Goal: Communication & Community: Share content

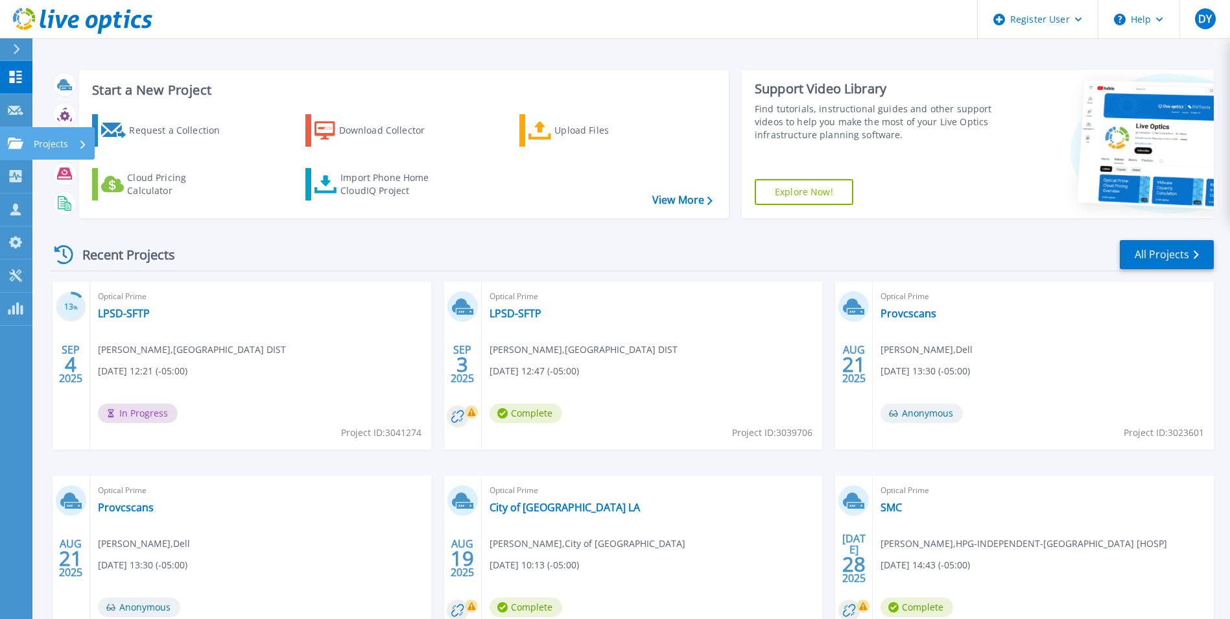
click at [43, 143] on p "Projects" at bounding box center [51, 144] width 34 height 34
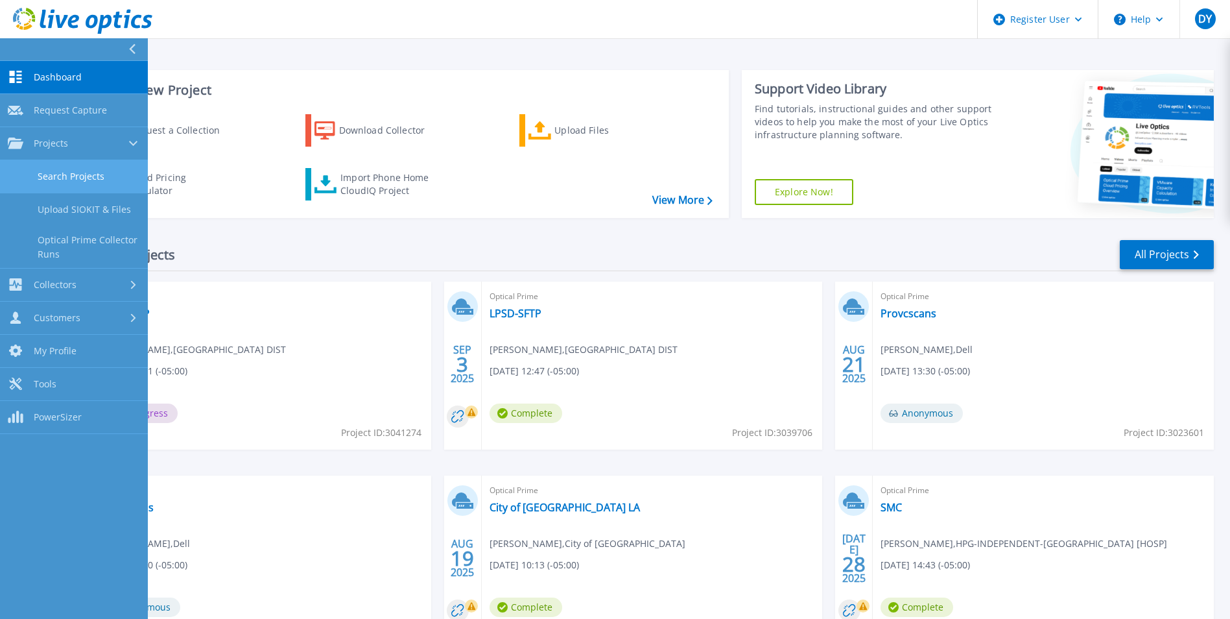
click at [78, 174] on link "Search Projects" at bounding box center [74, 176] width 148 height 33
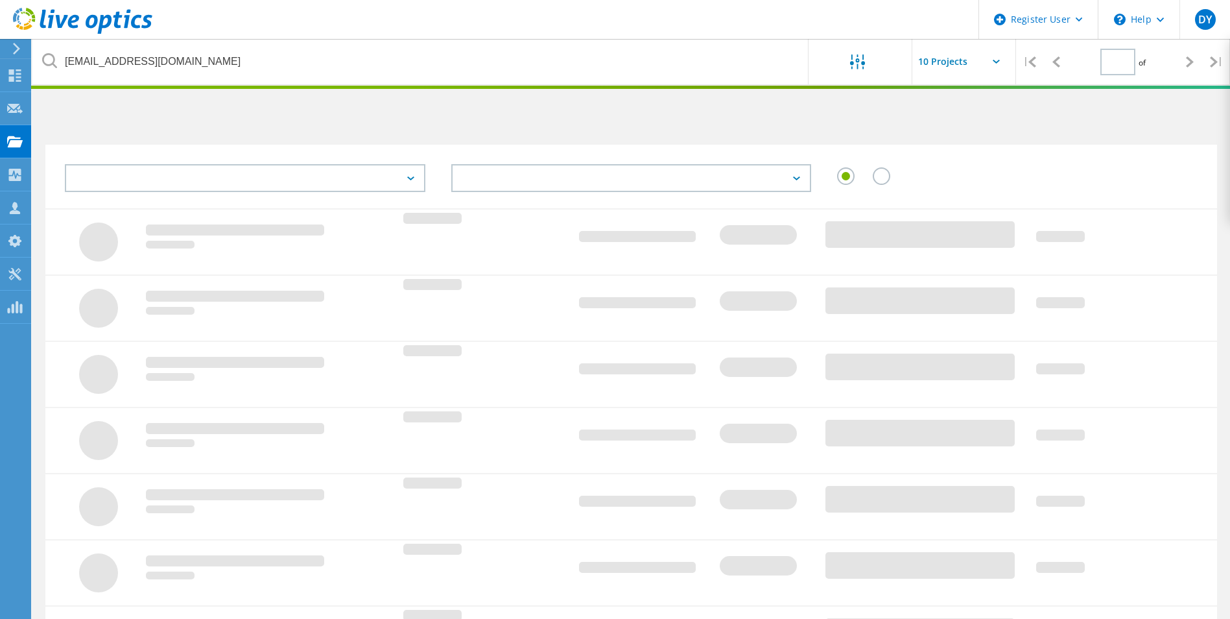
type input "1"
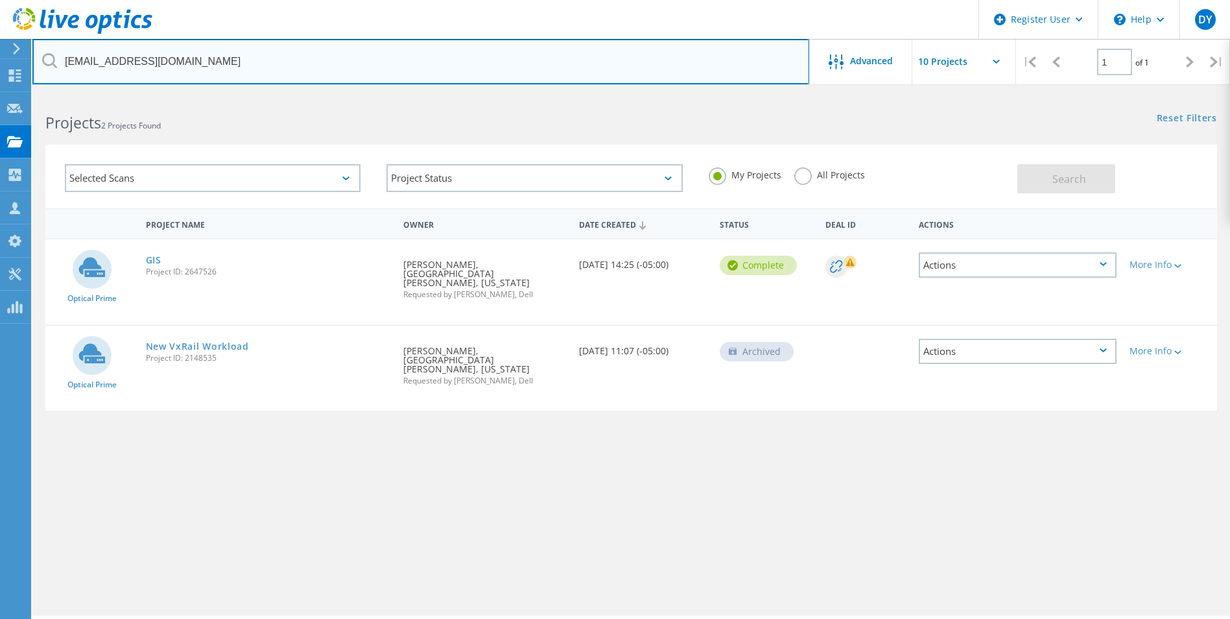
click at [300, 56] on input "mdevenport@sbpg.net" at bounding box center [420, 61] width 777 height 45
click at [300, 55] on input "mdevenport@sbpg.net" at bounding box center [420, 61] width 777 height 45
click at [300, 54] on input "mdevenport@sbpg.net" at bounding box center [420, 61] width 777 height 45
paste input "[EMAIL_ADDRESS][DOMAIN_NAME]"
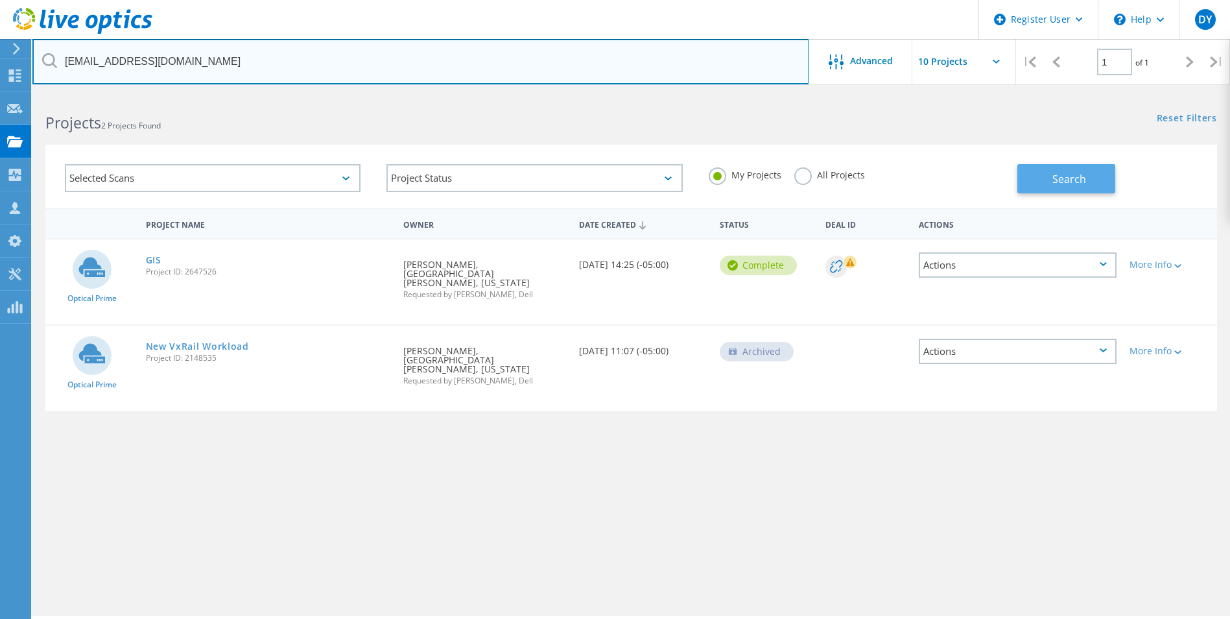
type input "[EMAIL_ADDRESS][DOMAIN_NAME]"
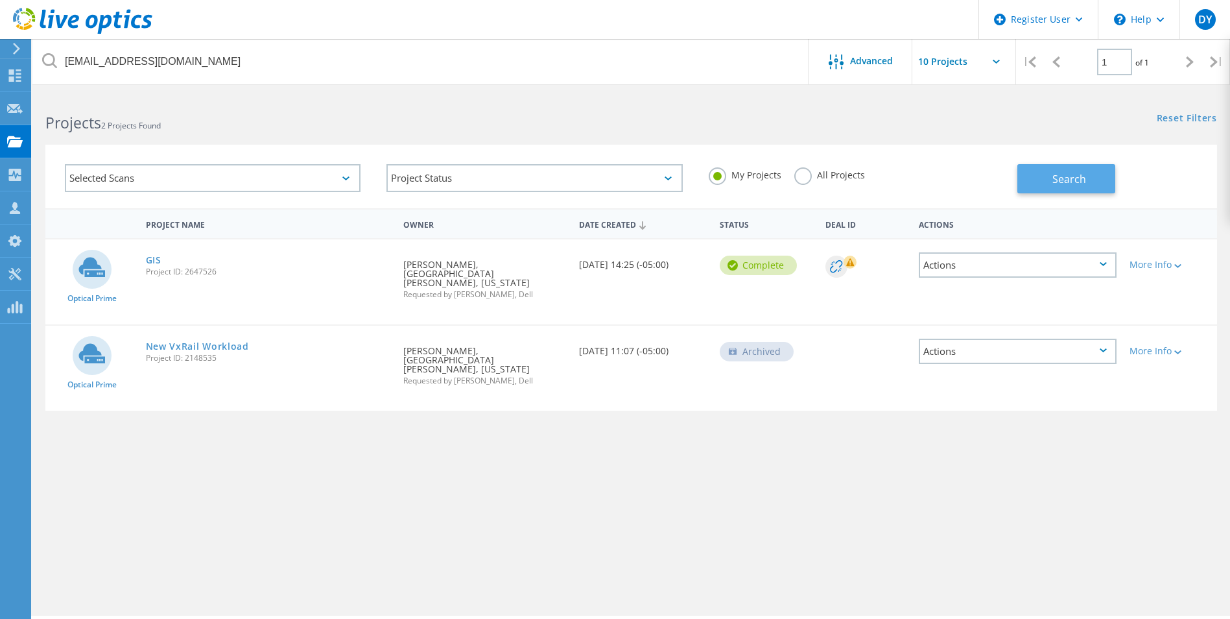
click at [1061, 174] on span "Search" at bounding box center [1070, 179] width 34 height 14
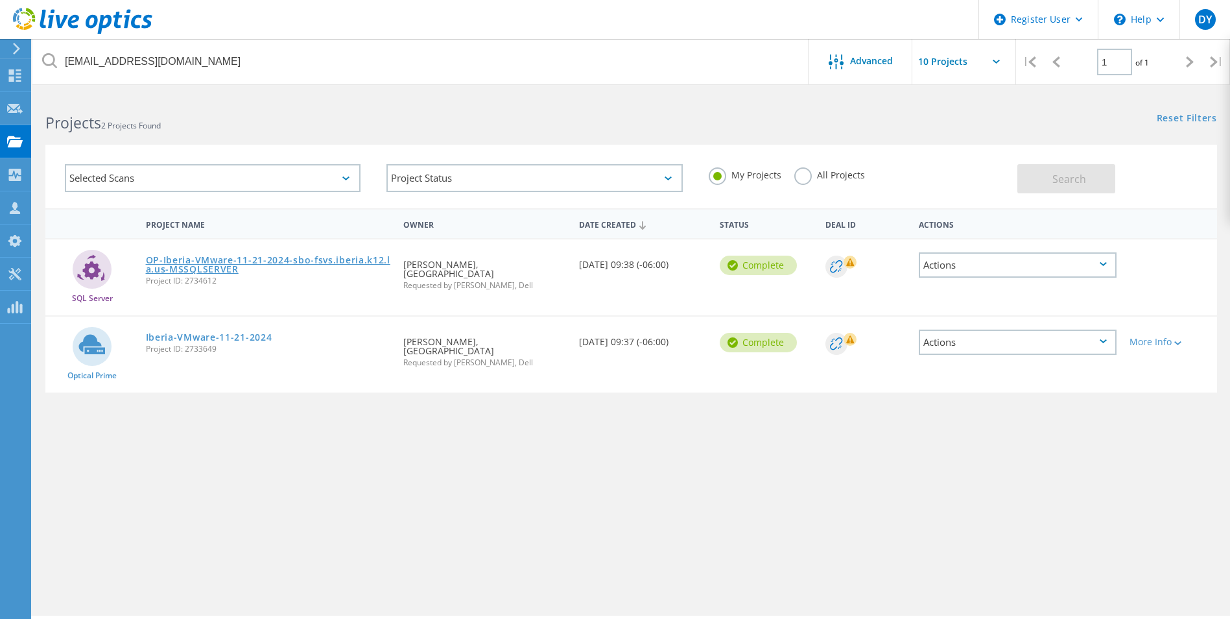
click at [242, 261] on link "OP-Iberia-VMware-11-21-2024-sbo-fsvs.iberia.k12.la.us-MSSQLSERVER" at bounding box center [268, 265] width 245 height 18
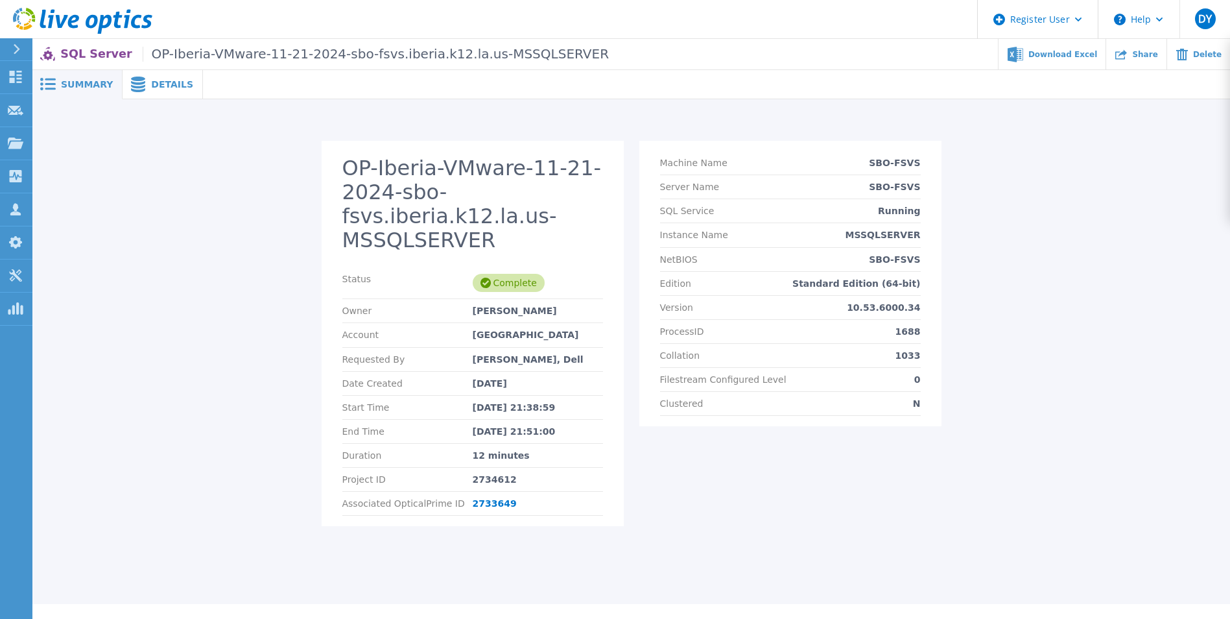
click at [141, 84] on span at bounding box center [137, 85] width 29 height 16
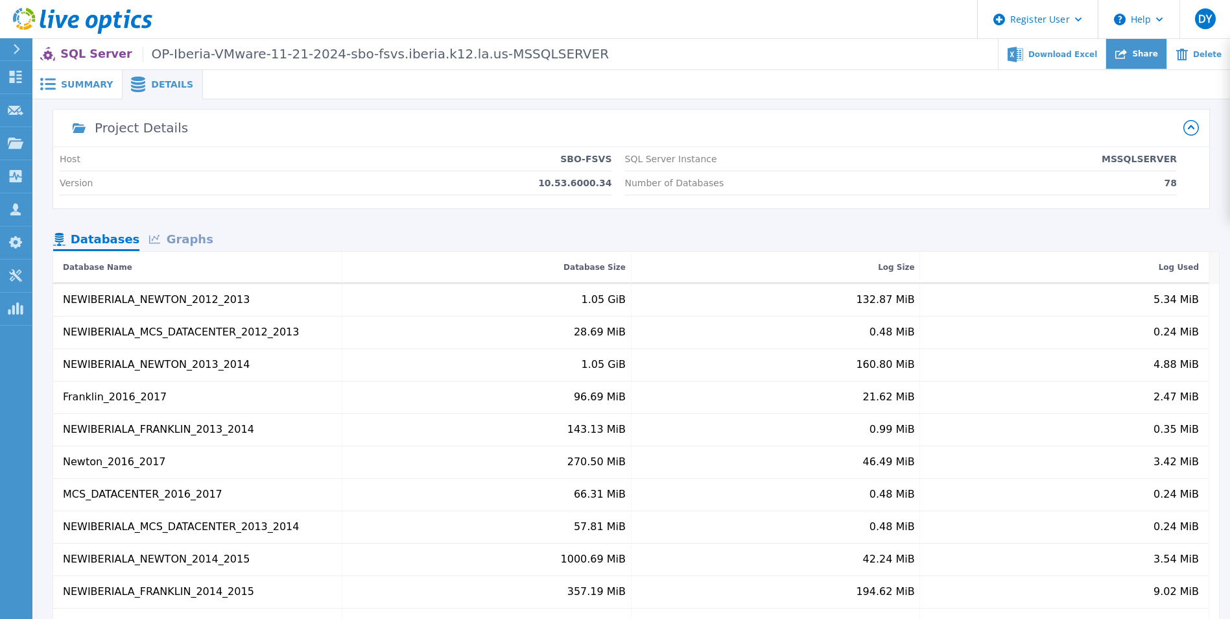
click at [1152, 54] on span "Share" at bounding box center [1145, 54] width 25 height 8
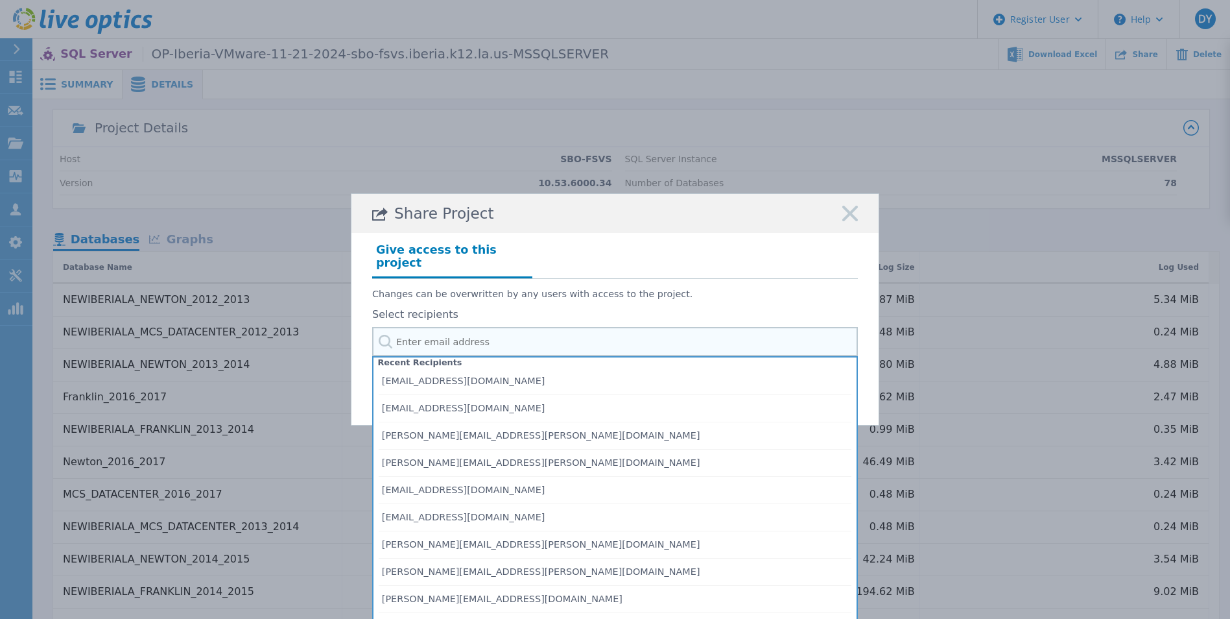
click at [467, 337] on input "text" at bounding box center [615, 341] width 486 height 29
click at [850, 213] on icon at bounding box center [851, 214] width 16 height 16
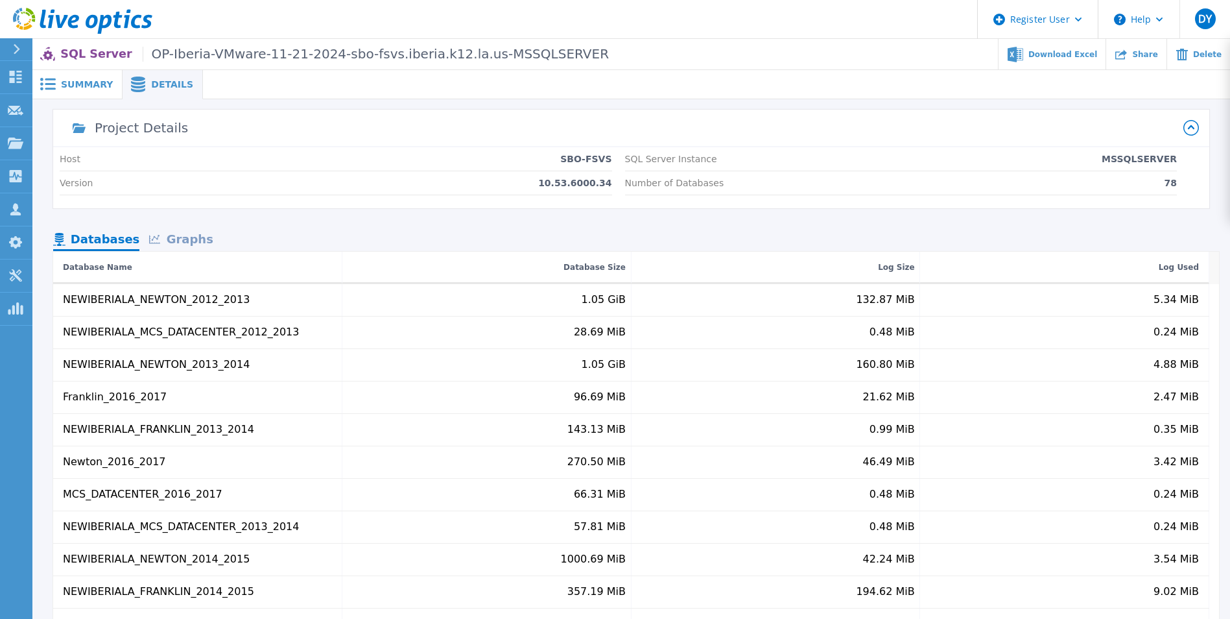
click at [87, 87] on span "Summary" at bounding box center [87, 84] width 52 height 9
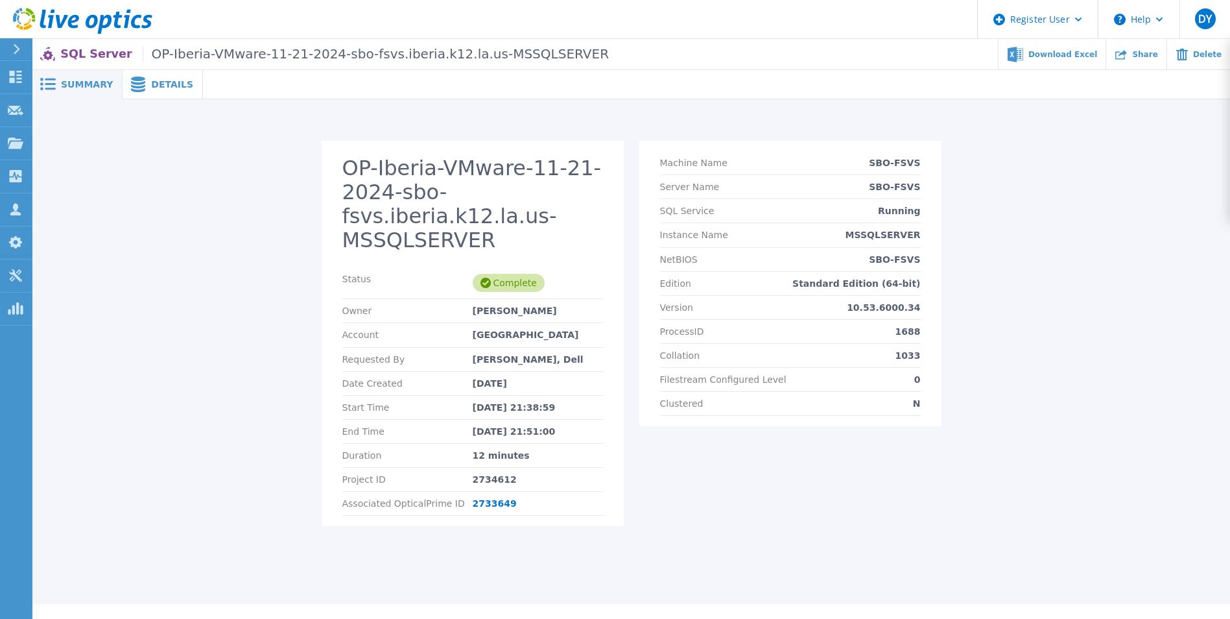
click at [93, 64] on div "SQL Server OP-Iberia-VMware-11-21-2024-sbo-fsvs.iberia.k12.la.us-MSSQLSERVER Do…" at bounding box center [631, 54] width 1198 height 30
click at [251, 58] on span "OP-Iberia-VMware-11-21-2024-sbo-fsvs.iberia.k12.la.us-MSSQLSERVER" at bounding box center [376, 54] width 466 height 15
click at [505, 274] on div "Complete" at bounding box center [509, 283] width 72 height 18
click at [151, 86] on span "Details" at bounding box center [172, 84] width 42 height 9
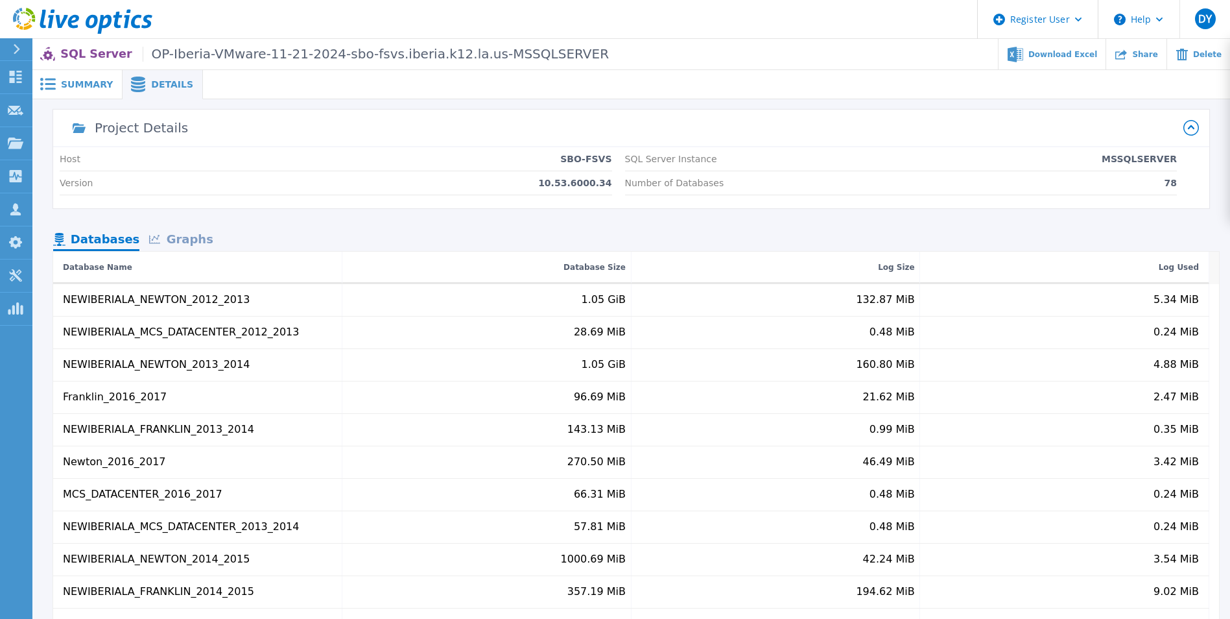
click at [180, 237] on div "Graphs" at bounding box center [180, 240] width 83 height 23
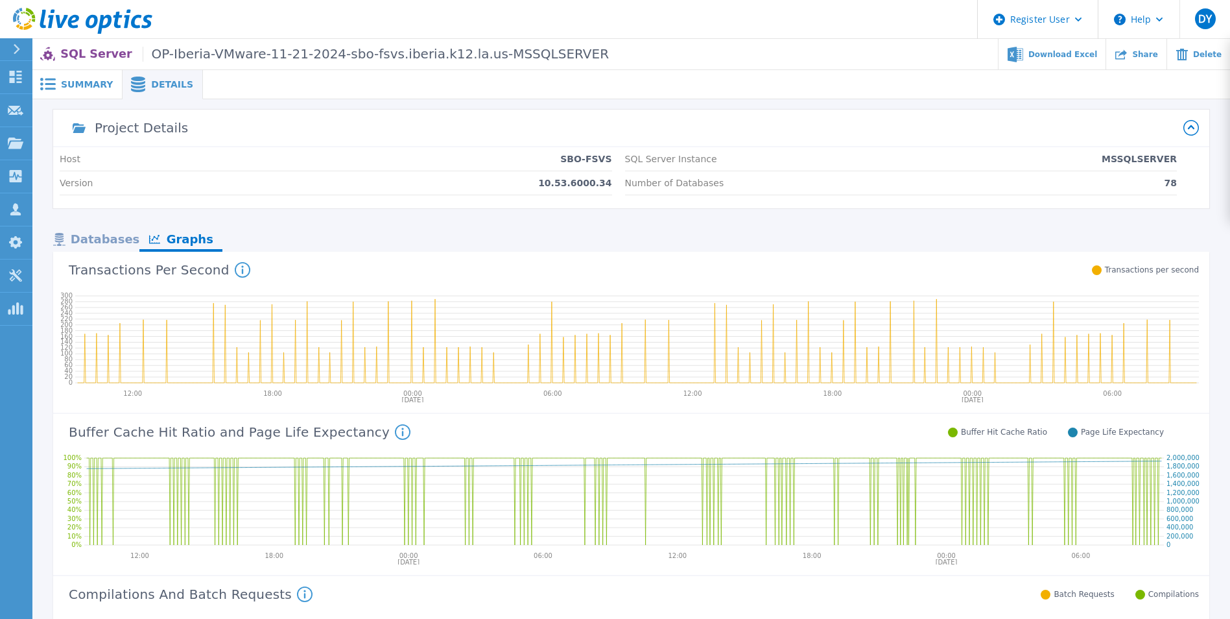
click at [114, 232] on div "Databases" at bounding box center [96, 240] width 86 height 23
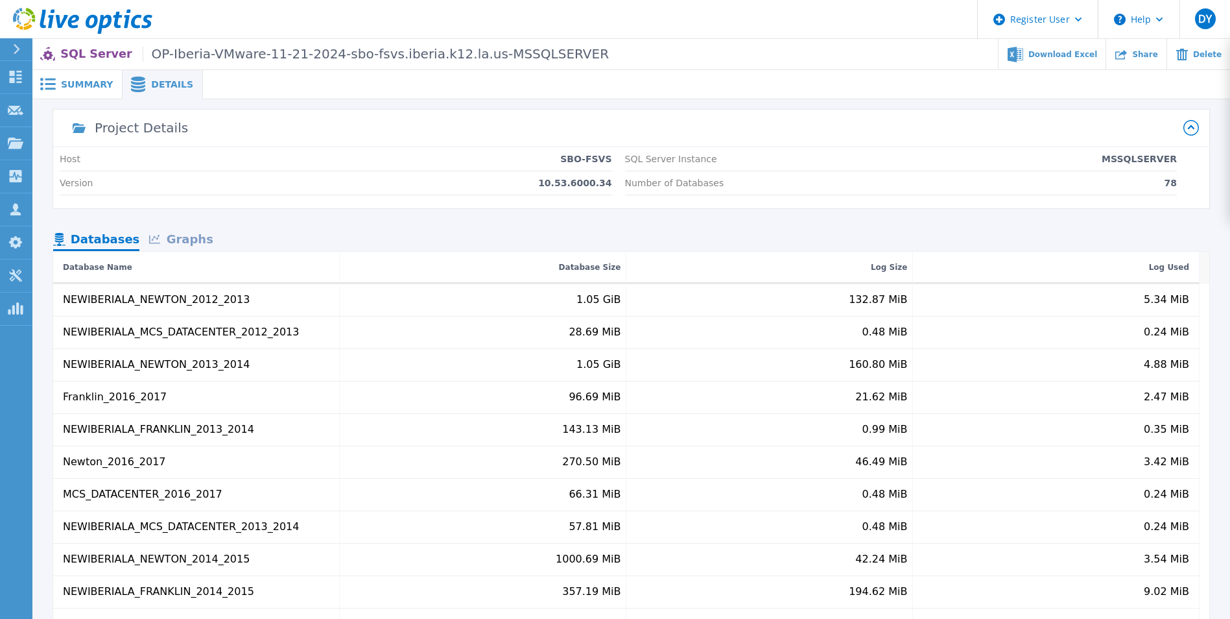
click at [144, 122] on div "Project Details" at bounding box center [141, 127] width 93 height 13
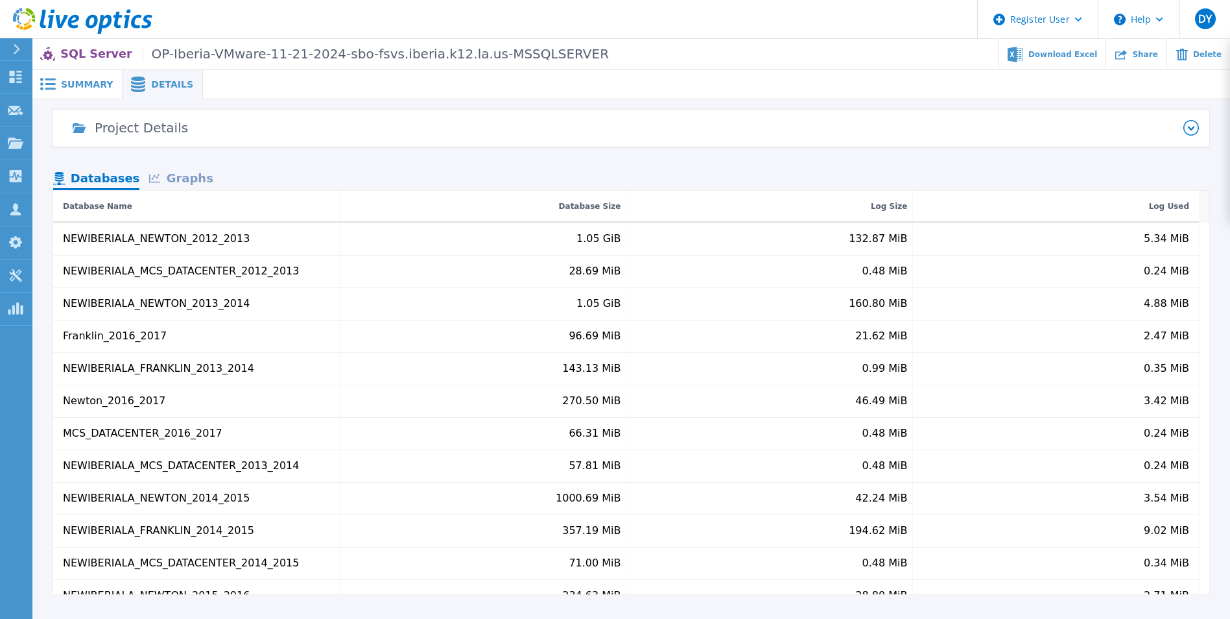
click at [89, 80] on span "Summary" at bounding box center [87, 84] width 52 height 9
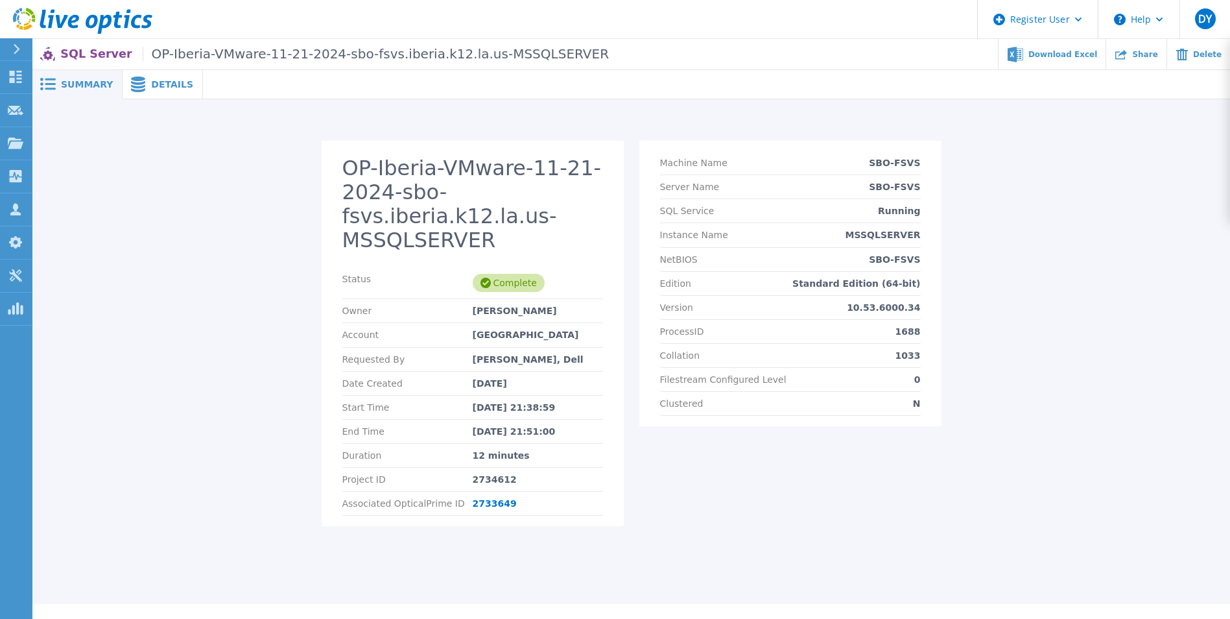
click at [81, 49] on p "SQL Server OP-Iberia-VMware-11-21-2024-sbo-fsvs.iberia.k12.la.us-MSSQLSERVER" at bounding box center [334, 54] width 549 height 15
click at [151, 84] on span "Details" at bounding box center [172, 84] width 42 height 9
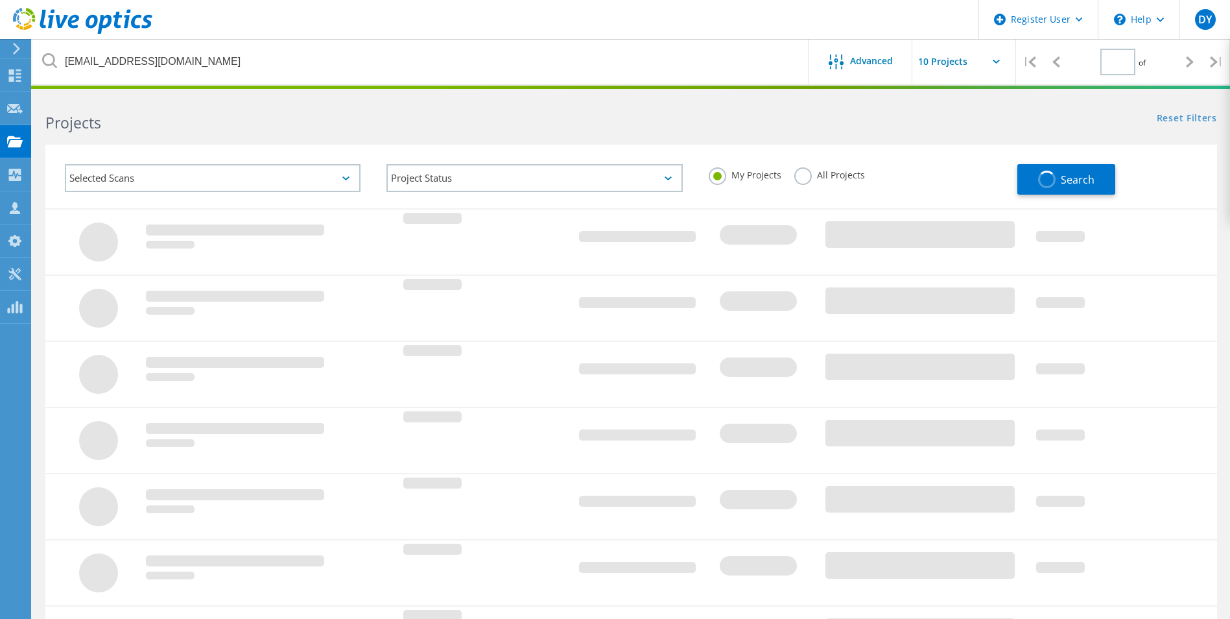
type input "1"
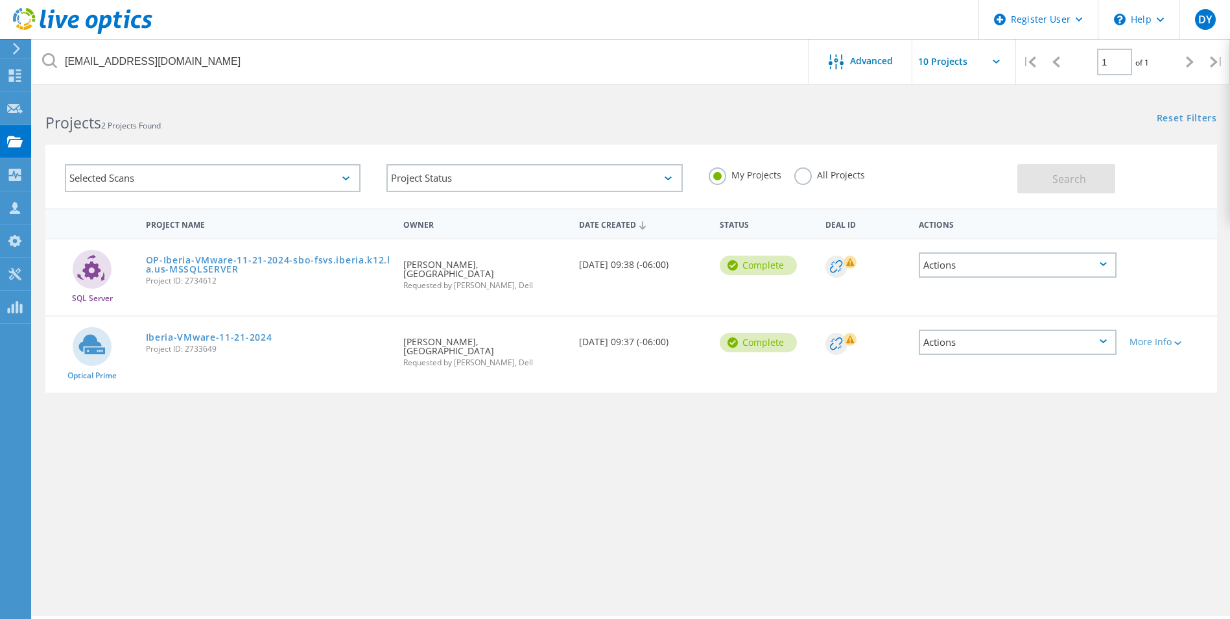
click at [1040, 267] on div "Actions" at bounding box center [1018, 264] width 198 height 25
click at [975, 279] on div "Share" at bounding box center [1017, 275] width 195 height 20
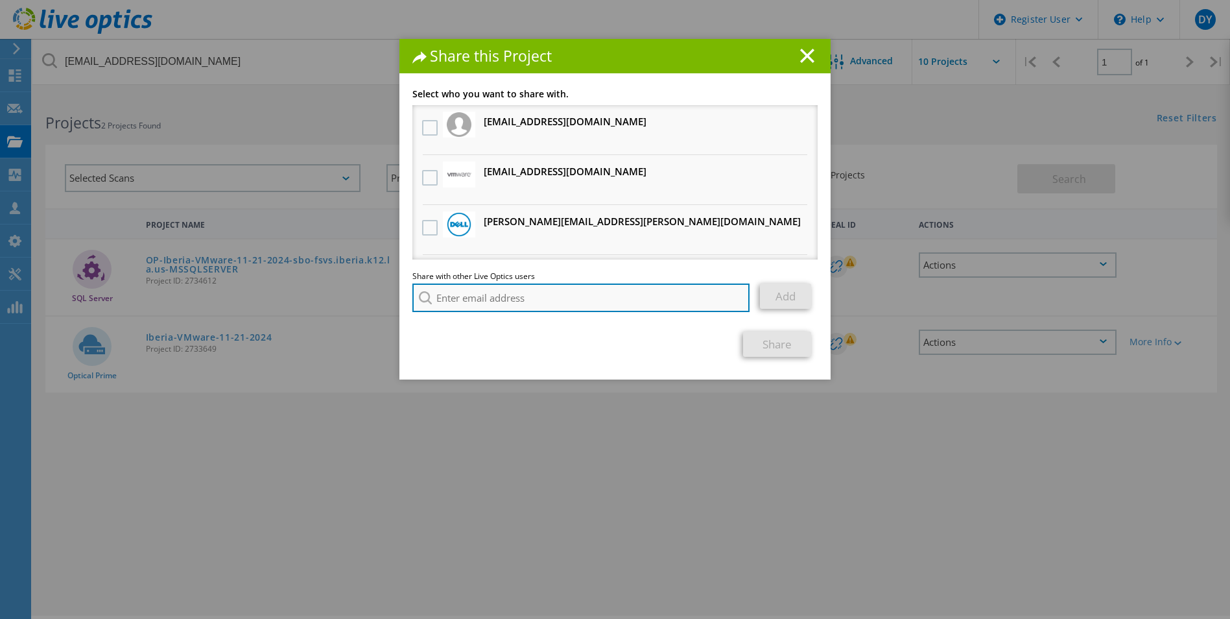
click at [497, 299] on input "search" at bounding box center [581, 297] width 337 height 29
click at [501, 299] on input "search" at bounding box center [581, 297] width 337 height 29
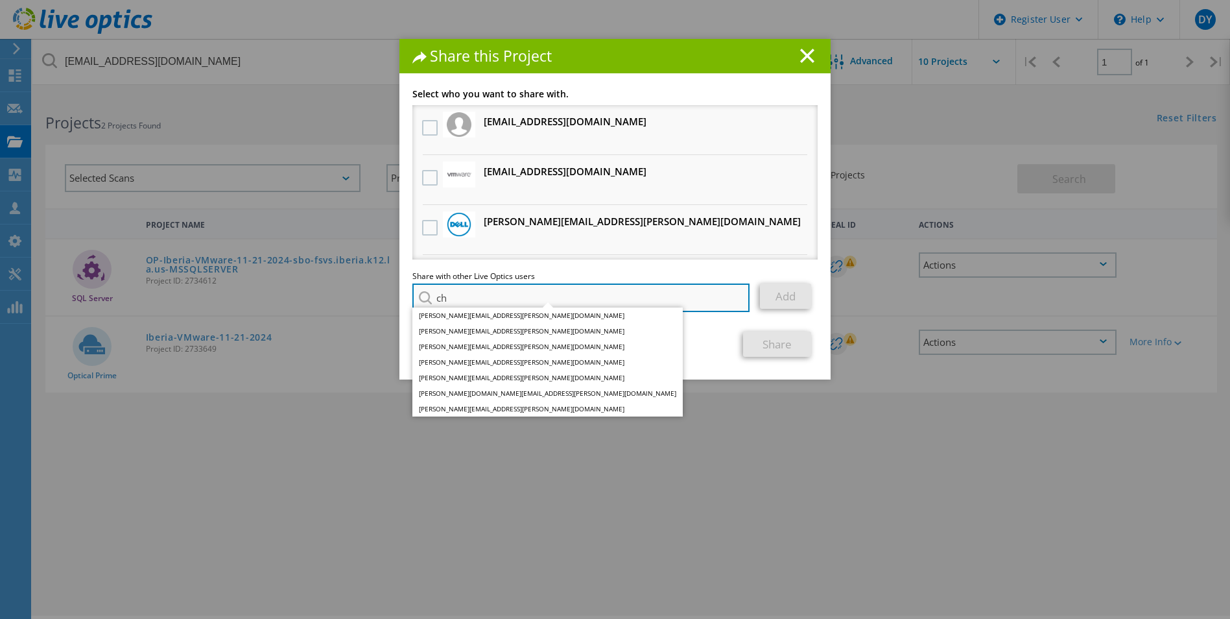
type input "c"
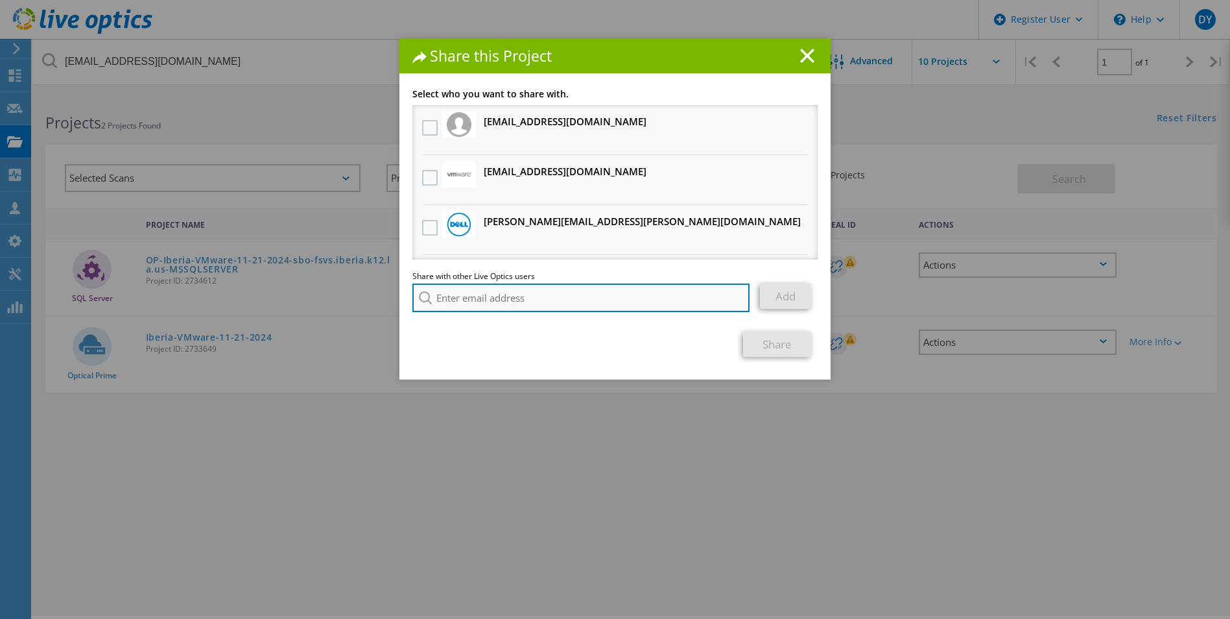
click at [592, 303] on input "search" at bounding box center [581, 297] width 337 height 29
paste input "[PERSON_NAME][EMAIL_ADDRESS][PERSON_NAME][DOMAIN_NAME]"
type input "[PERSON_NAME][EMAIL_ADDRESS][PERSON_NAME][DOMAIN_NAME]"
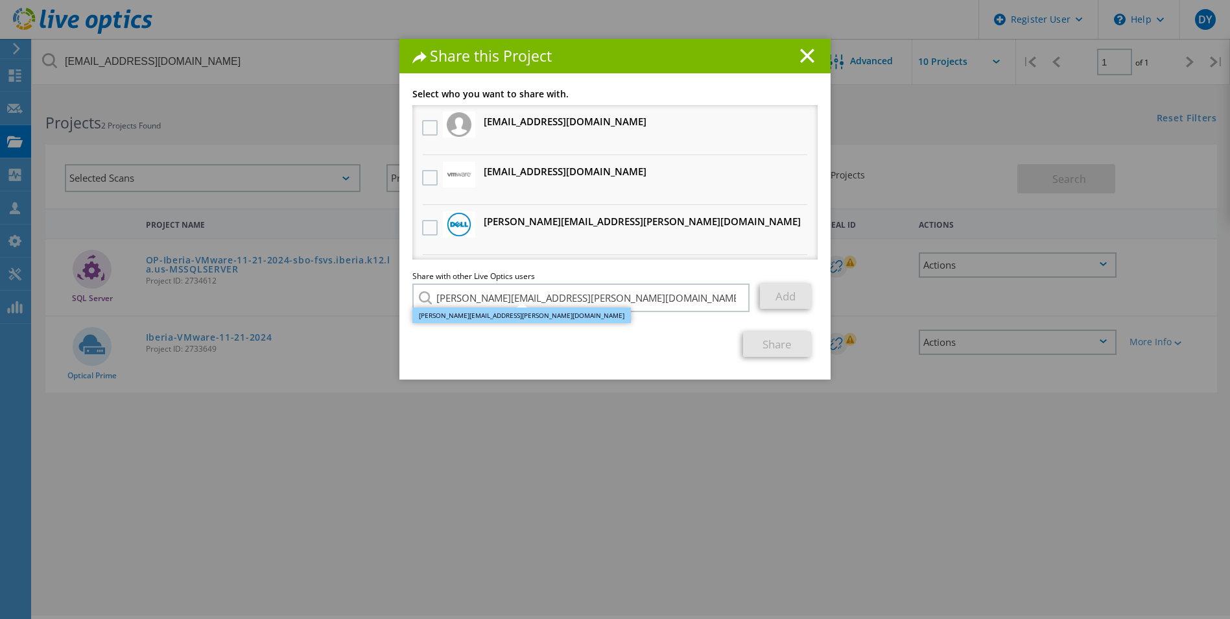
click at [505, 318] on li "[PERSON_NAME][EMAIL_ADDRESS][PERSON_NAME][DOMAIN_NAME]" at bounding box center [522, 315] width 219 height 16
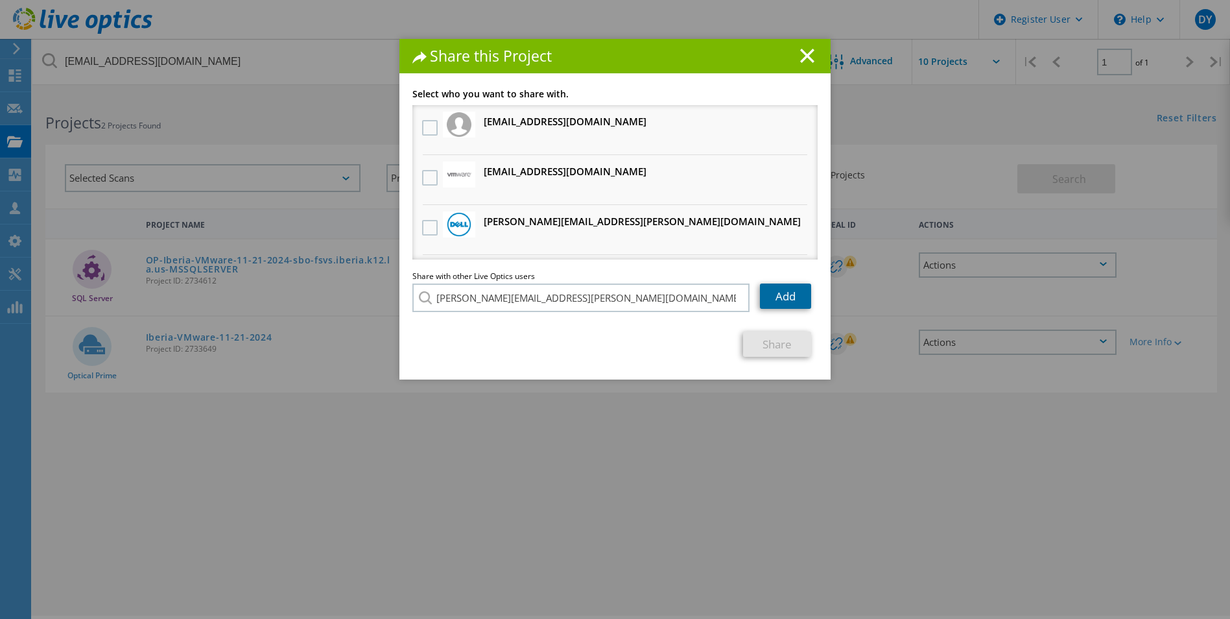
click at [787, 295] on link "Add" at bounding box center [785, 295] width 51 height 25
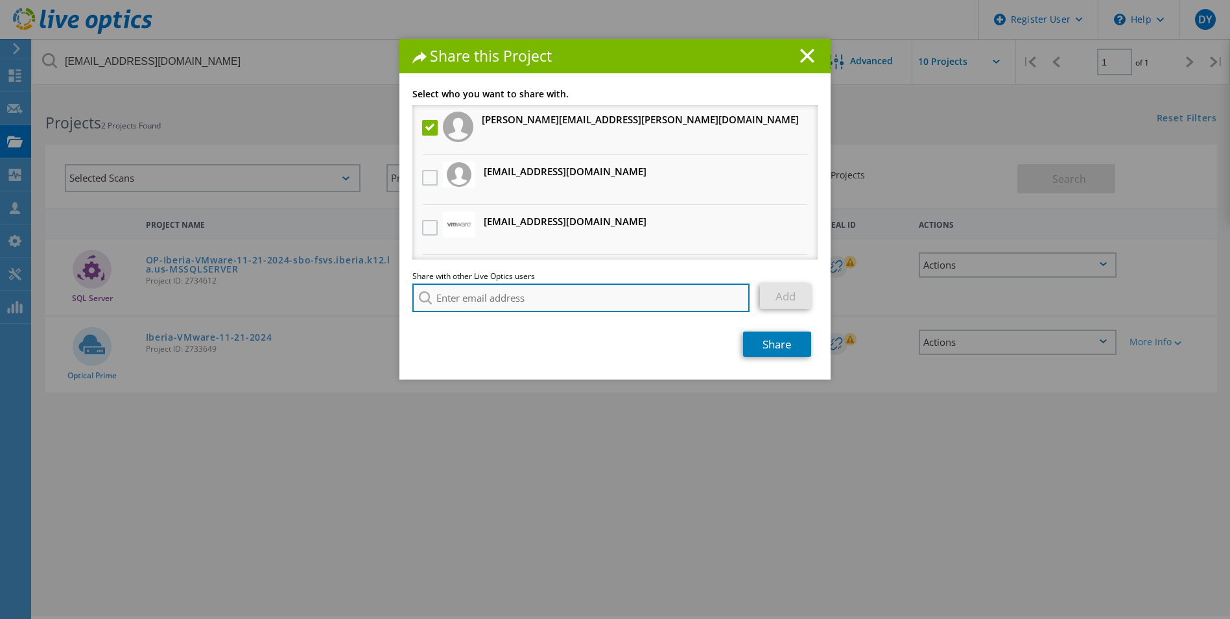
click at [475, 293] on input "search" at bounding box center [581, 297] width 337 height 29
paste input "[EMAIL_ADDRESS][DOMAIN_NAME]"
type input "[EMAIL_ADDRESS][DOMAIN_NAME]"
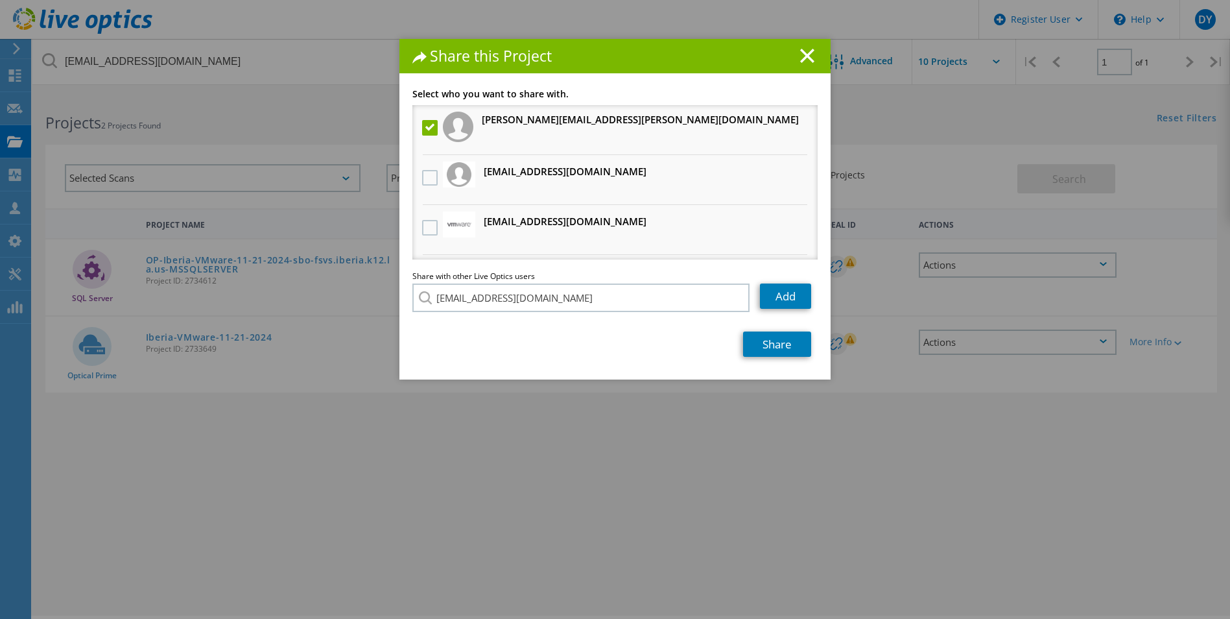
click at [504, 312] on li "[EMAIL_ADDRESS][DOMAIN_NAME]" at bounding box center [487, 307] width 149 height 16
click at [779, 295] on link "Add" at bounding box center [785, 295] width 51 height 25
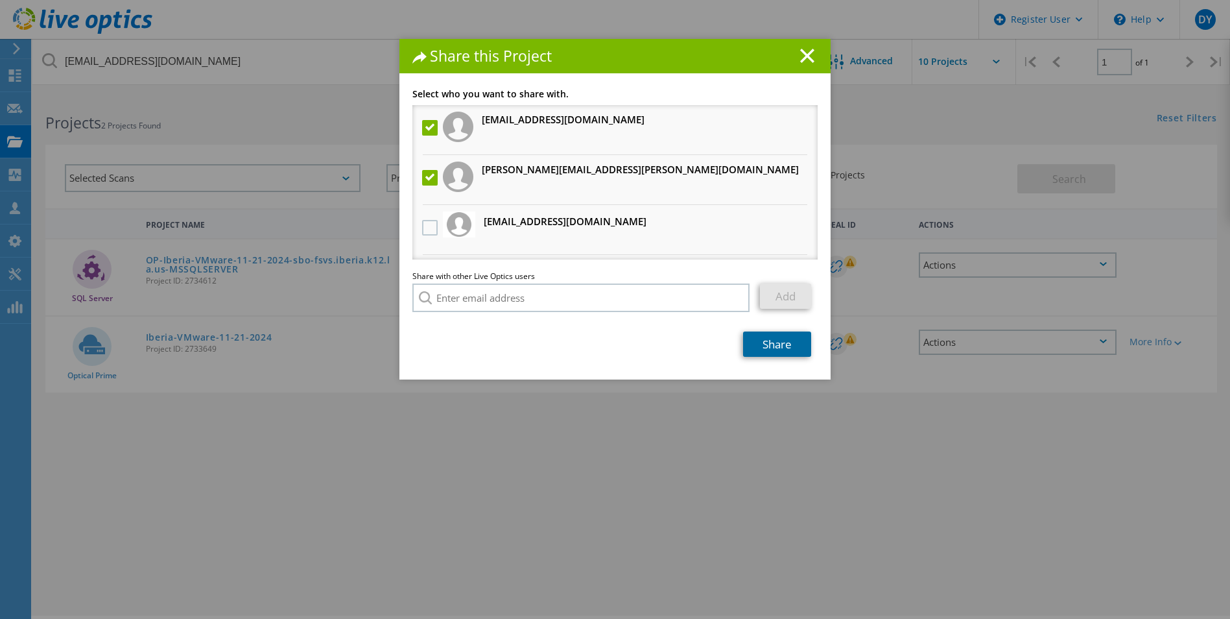
click at [773, 346] on link "Share" at bounding box center [777, 343] width 68 height 25
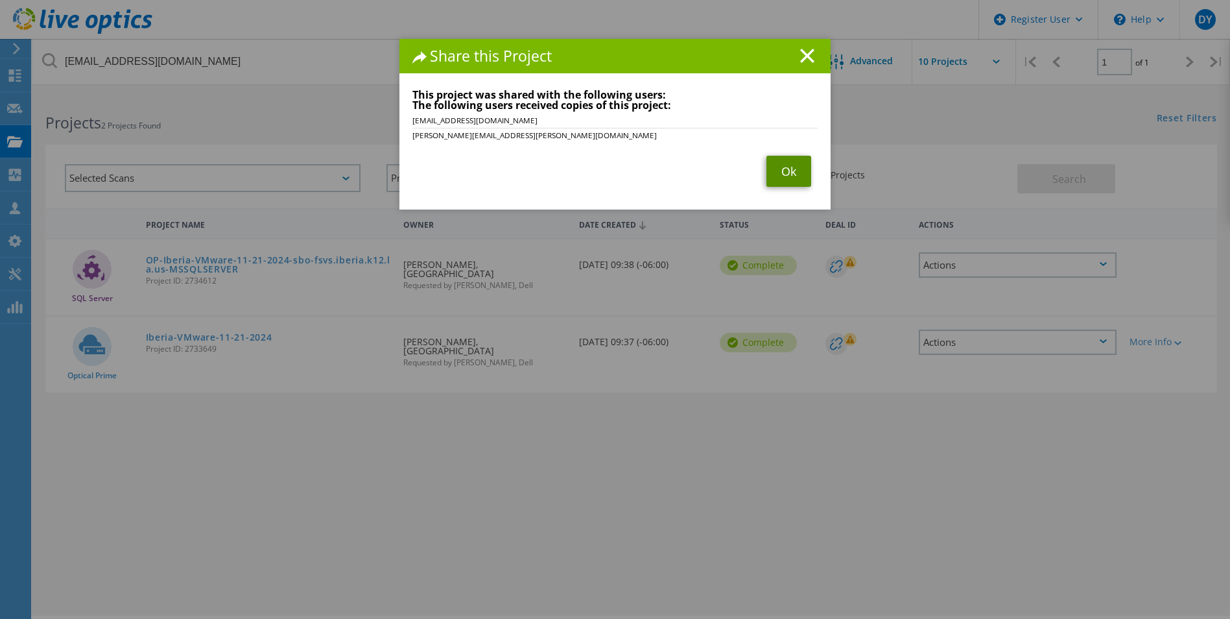
click at [787, 180] on link "Ok" at bounding box center [789, 171] width 45 height 31
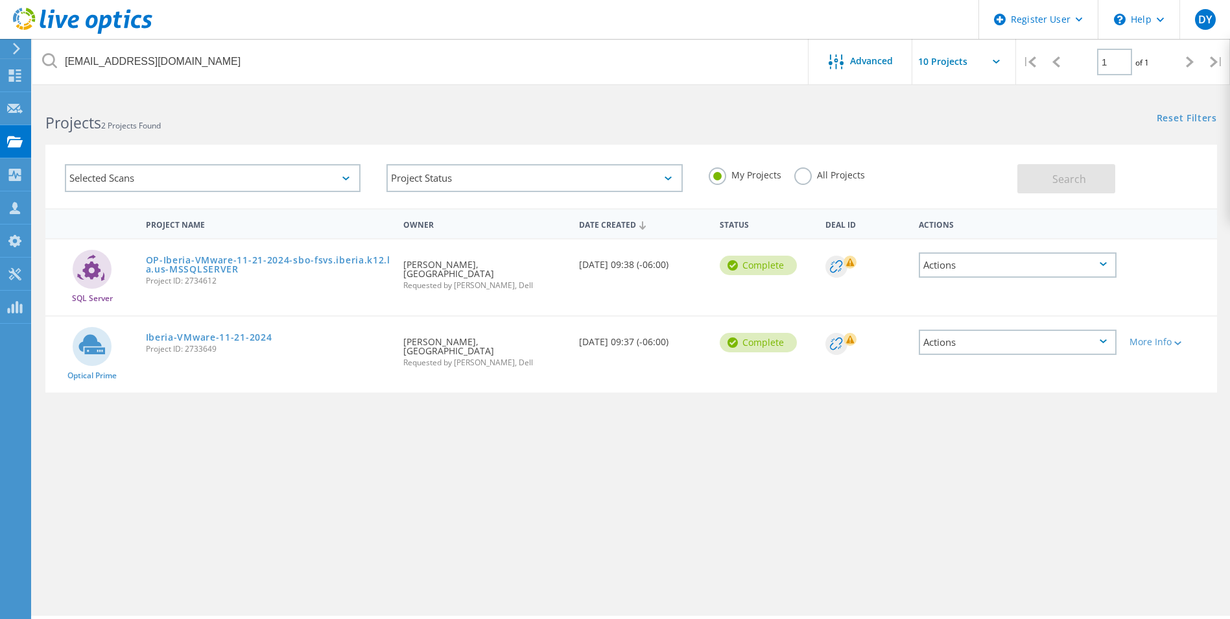
click at [1107, 342] on icon at bounding box center [1103, 341] width 7 height 4
click at [1021, 360] on div "Share" at bounding box center [1017, 352] width 195 height 20
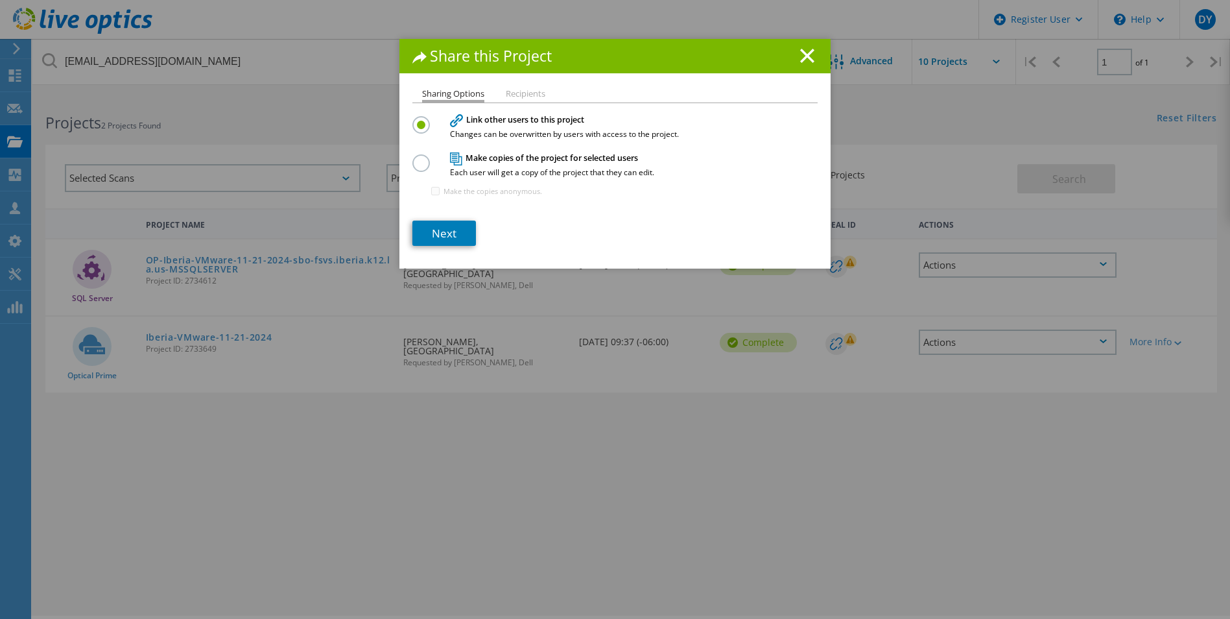
click at [413, 158] on label at bounding box center [424, 155] width 23 height 3
click at [0, 0] on input "radio" at bounding box center [0, 0] width 0 height 0
click at [429, 223] on link "Next" at bounding box center [445, 233] width 64 height 25
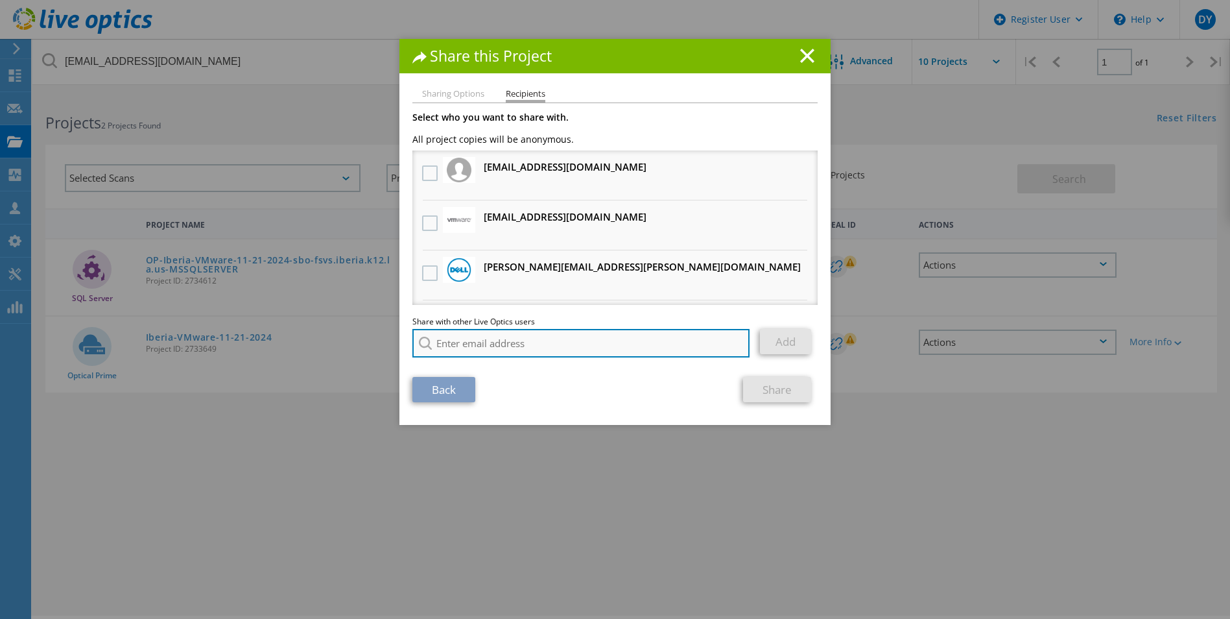
click at [478, 342] on input "search" at bounding box center [581, 343] width 337 height 29
paste input "[EMAIL_ADDRESS][DOMAIN_NAME]"
type input "[EMAIL_ADDRESS][DOMAIN_NAME]"
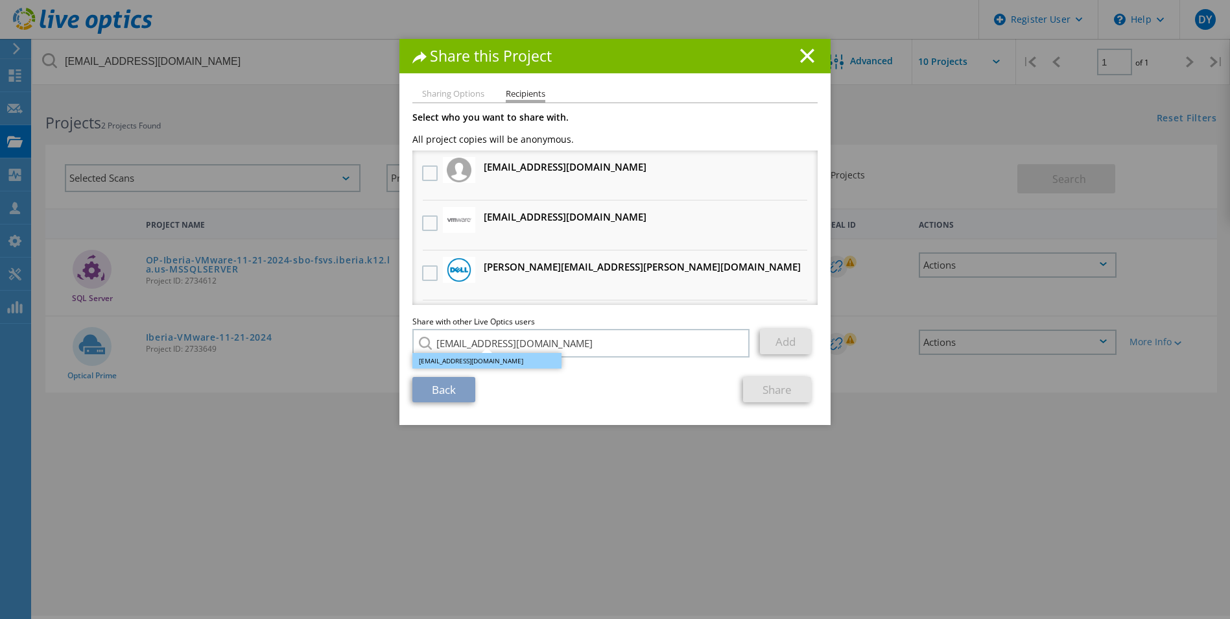
click at [466, 360] on li "[EMAIL_ADDRESS][DOMAIN_NAME]" at bounding box center [487, 361] width 149 height 16
click at [765, 342] on link "Add" at bounding box center [785, 341] width 51 height 25
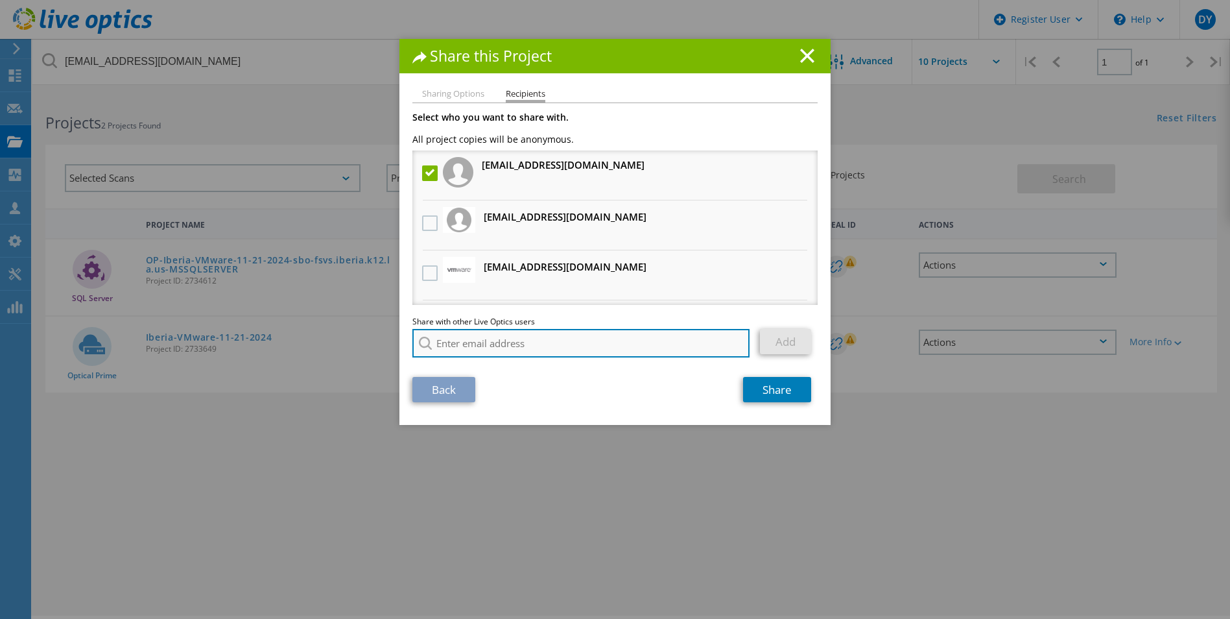
click at [453, 337] on input "search" at bounding box center [581, 343] width 337 height 29
paste input "[PERSON_NAME][EMAIL_ADDRESS][PERSON_NAME][DOMAIN_NAME]"
type input "[PERSON_NAME][EMAIL_ADDRESS][PERSON_NAME][DOMAIN_NAME]"
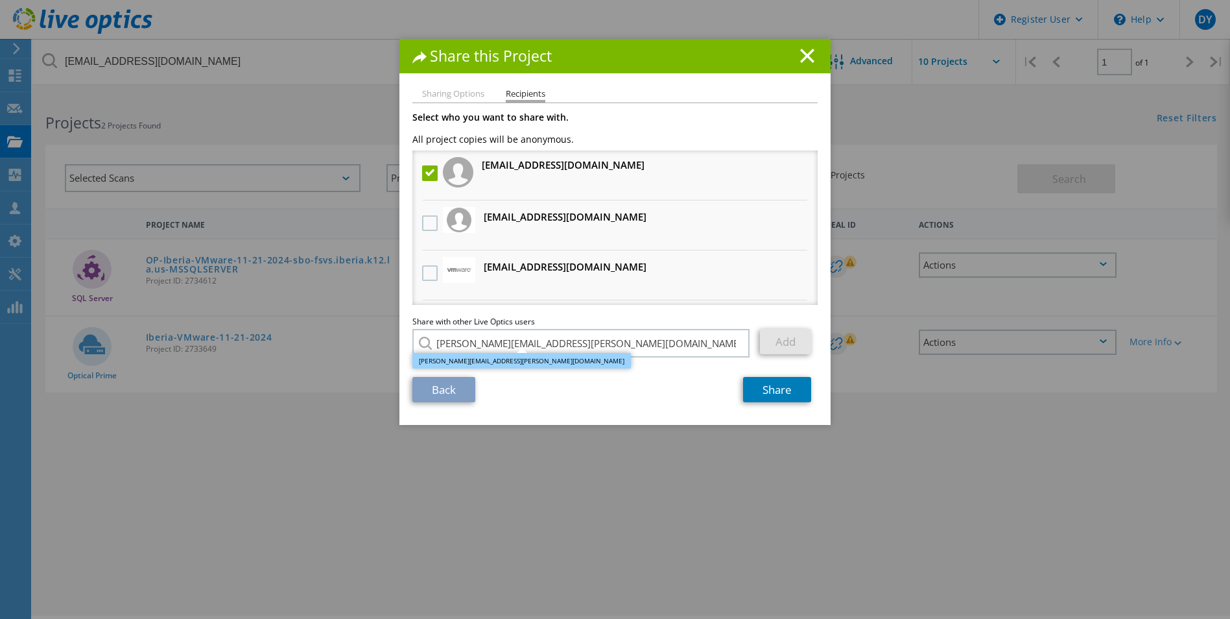
click at [512, 366] on li "[PERSON_NAME][EMAIL_ADDRESS][PERSON_NAME][DOMAIN_NAME]" at bounding box center [522, 361] width 219 height 16
click at [773, 339] on link "Add" at bounding box center [785, 341] width 51 height 25
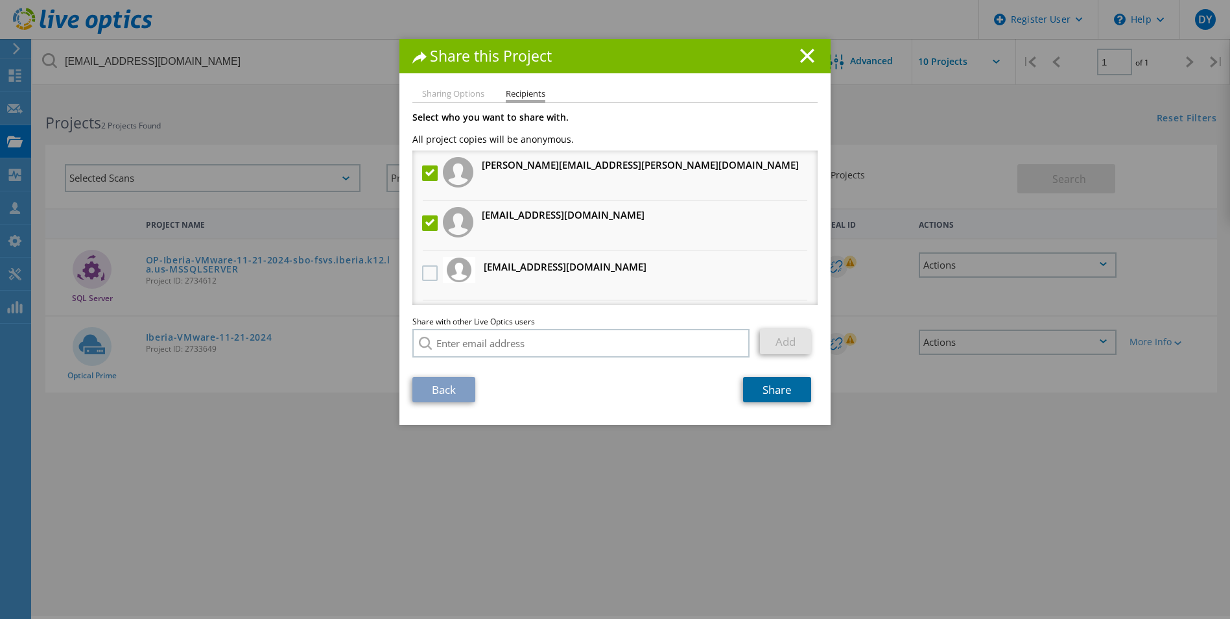
click at [771, 390] on link "Share" at bounding box center [777, 389] width 68 height 25
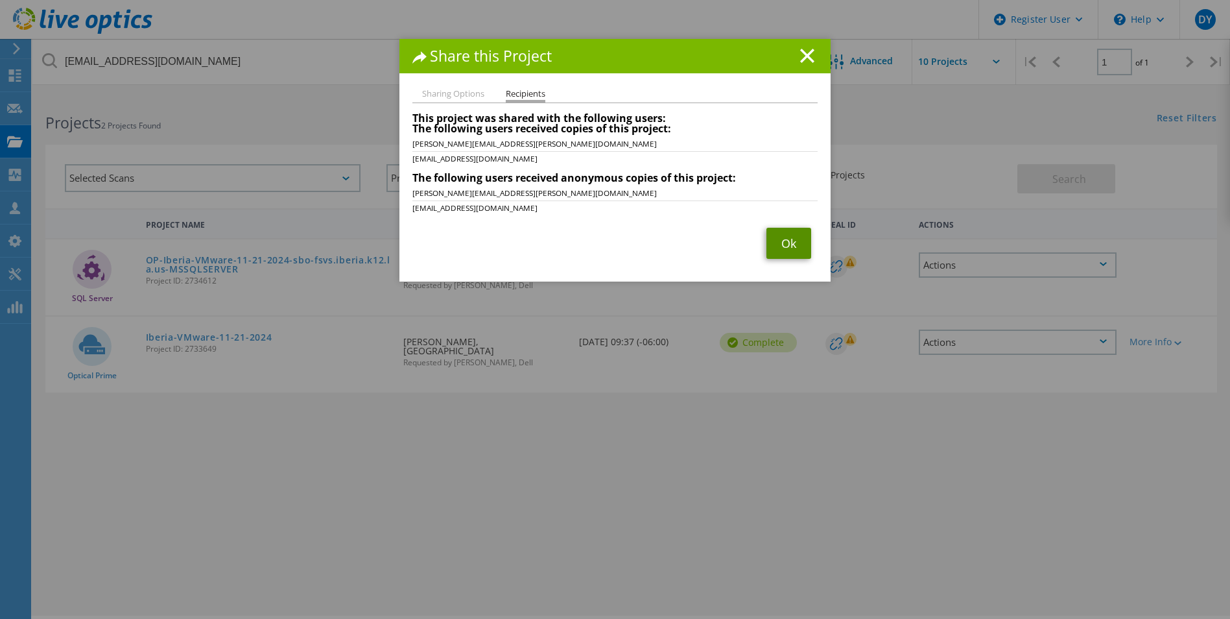
click at [789, 250] on link "Ok" at bounding box center [789, 243] width 45 height 31
